Goal: Task Accomplishment & Management: Manage account settings

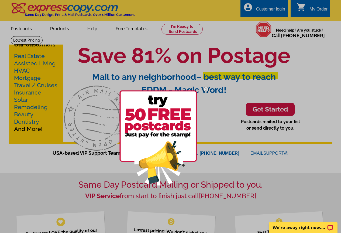
click at [277, 11] on div at bounding box center [170, 116] width 341 height 233
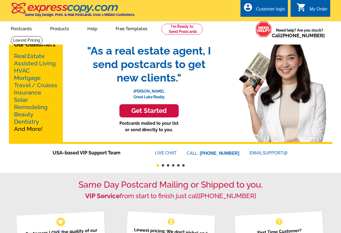
click at [271, 9] on div "Customer login" at bounding box center [270, 11] width 29 height 8
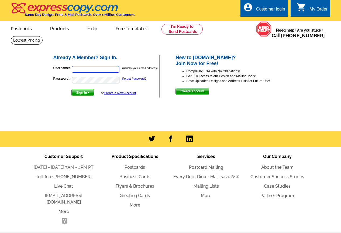
type input "[EMAIL_ADDRESS][DOMAIN_NAME]"
